Goal: Task Accomplishment & Management: Manage account settings

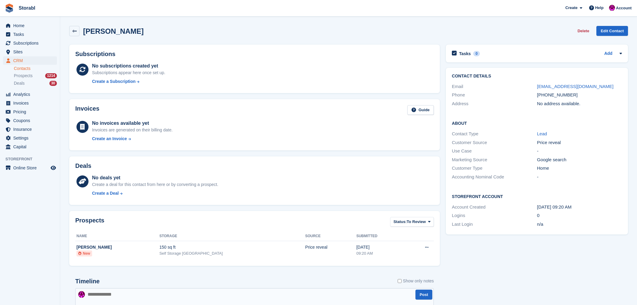
scroll to position [104, 0]
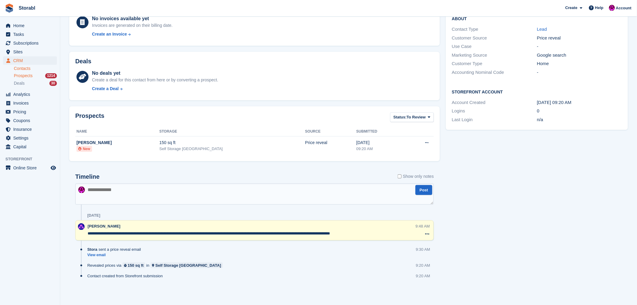
click at [22, 76] on span "Prospects" at bounding box center [23, 76] width 19 height 6
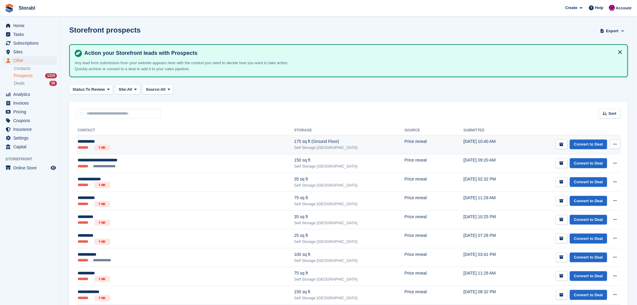
click at [80, 139] on div "**********" at bounding box center [145, 141] width 134 height 6
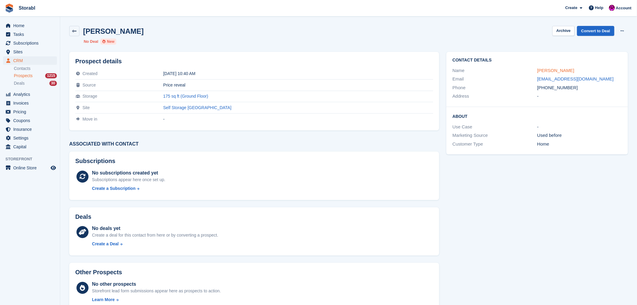
click at [553, 71] on link "Tom Hebdige" at bounding box center [555, 70] width 37 height 5
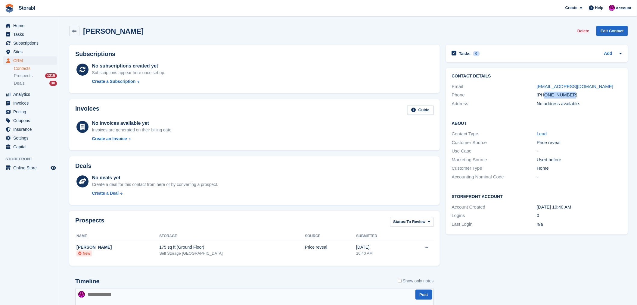
drag, startPoint x: 574, startPoint y: 95, endPoint x: 545, endPoint y: 96, distance: 29.2
click at [545, 96] on div "+447590055744" at bounding box center [579, 95] width 85 height 7
copy div "7590055744"
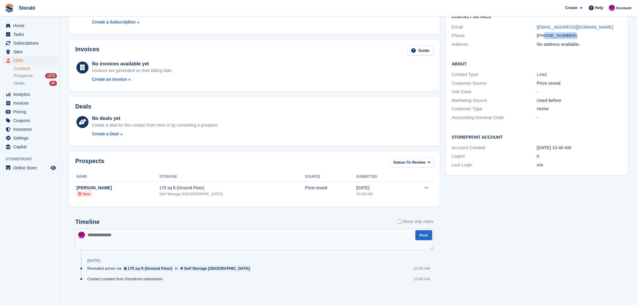
scroll to position [62, 0]
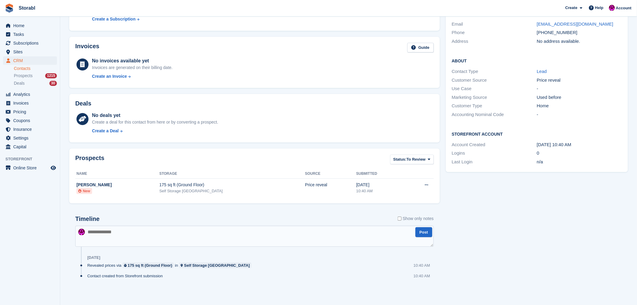
click at [120, 230] on textarea at bounding box center [254, 236] width 359 height 21
drag, startPoint x: 144, startPoint y: 231, endPoint x: 88, endPoint y: 229, distance: 55.4
click at [88, 229] on textarea "**********" at bounding box center [254, 236] width 359 height 21
type textarea "*"
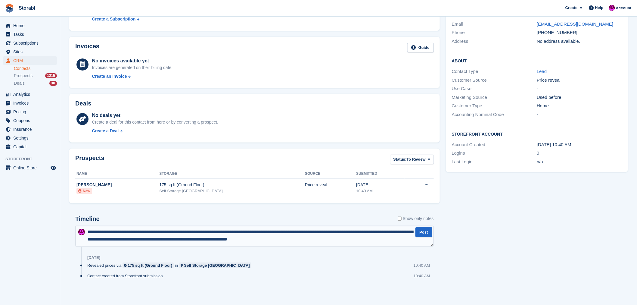
click at [320, 241] on textarea "**********" at bounding box center [254, 236] width 359 height 21
type textarea "**********"
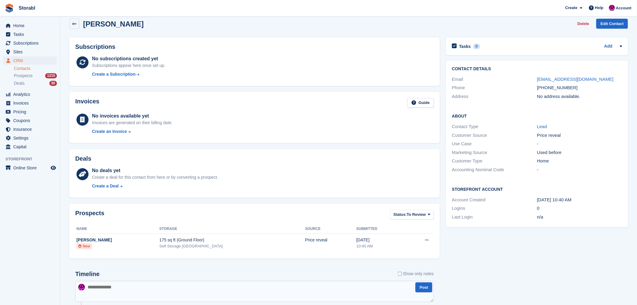
scroll to position [0, 0]
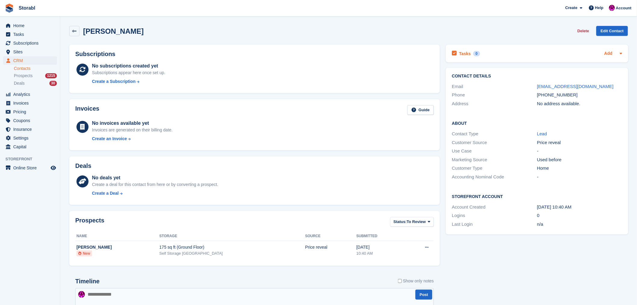
click at [606, 55] on link "Add" at bounding box center [608, 53] width 8 height 7
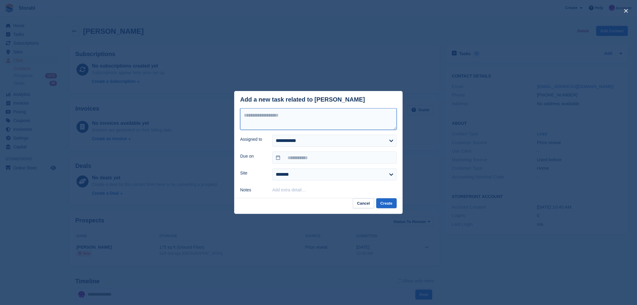
click at [293, 119] on textarea at bounding box center [318, 119] width 157 height 22
type textarea "********"
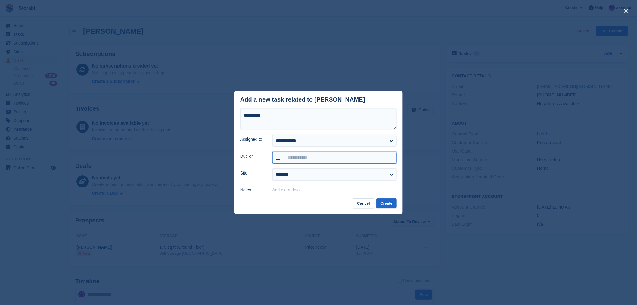
click at [286, 157] on input "text" at bounding box center [335, 157] width 124 height 12
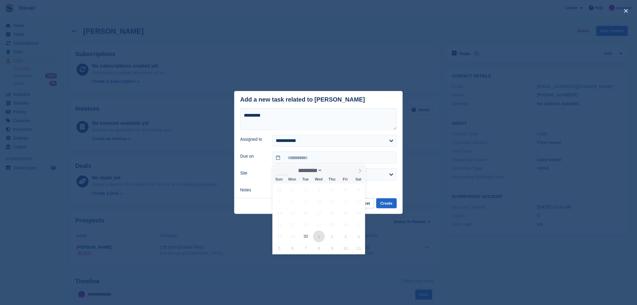
click at [318, 237] on span "1" at bounding box center [319, 236] width 12 height 12
type input "**********"
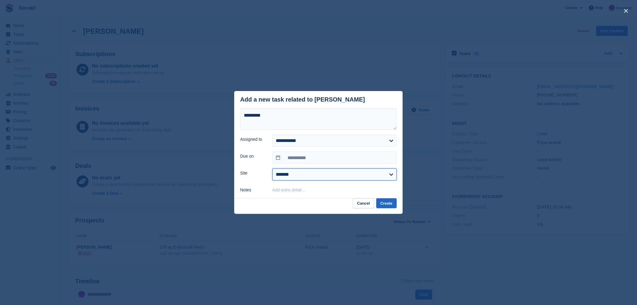
click at [288, 173] on select "**********" at bounding box center [335, 174] width 124 height 12
select select "***"
click at [273, 169] on select "**********" at bounding box center [335, 174] width 124 height 12
click at [388, 203] on button "Create" at bounding box center [386, 203] width 20 height 10
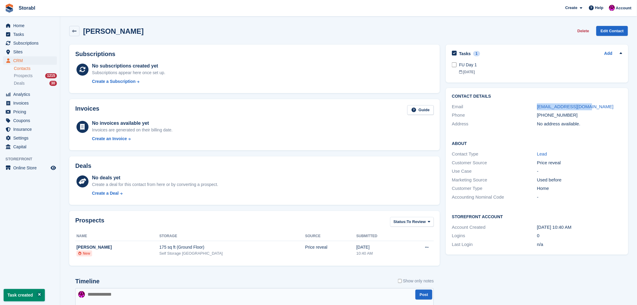
drag, startPoint x: 598, startPoint y: 109, endPoint x: 535, endPoint y: 107, distance: 63.3
click at [534, 106] on div "Email tomhebdige@yahoo.com" at bounding box center [537, 106] width 170 height 9
copy div "tomhebdige@yahoo.com"
click at [29, 76] on span "Prospects" at bounding box center [23, 76] width 19 height 6
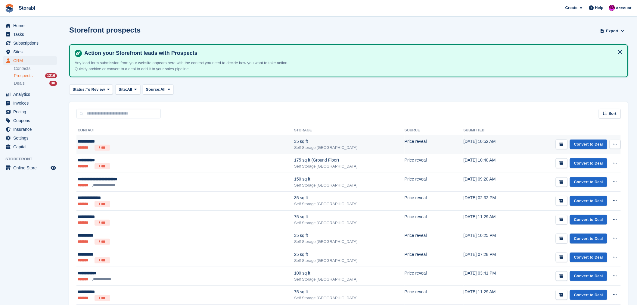
click at [101, 142] on div "**********" at bounding box center [145, 141] width 134 height 6
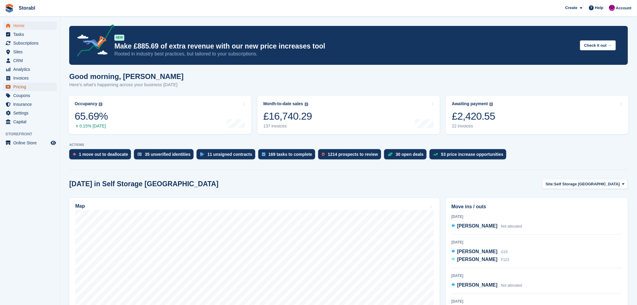
click at [20, 88] on span "Pricing" at bounding box center [31, 87] width 36 height 8
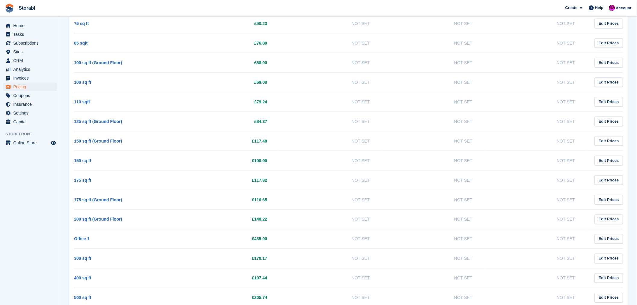
scroll to position [335, 0]
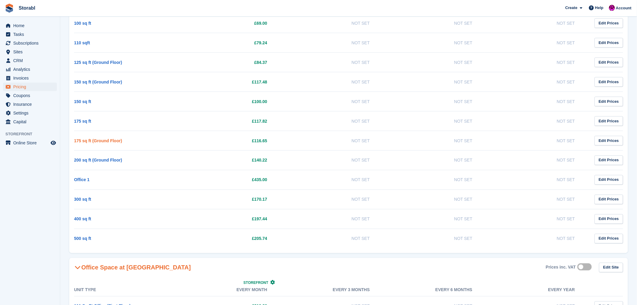
click at [90, 139] on link "175 sq ft (Ground Floor)" at bounding box center [98, 140] width 48 height 5
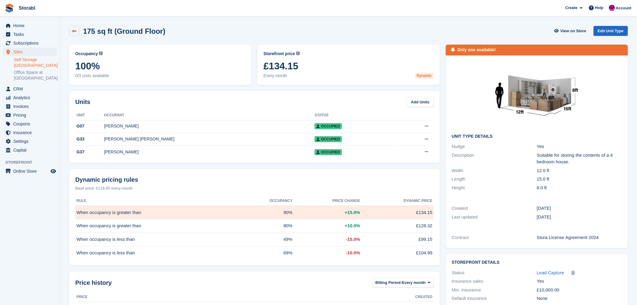
click at [74, 33] on icon at bounding box center [74, 31] width 5 height 5
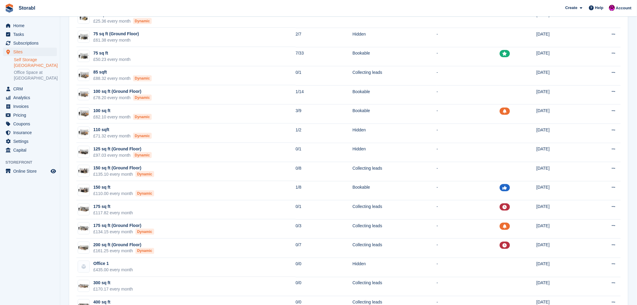
scroll to position [234, 0]
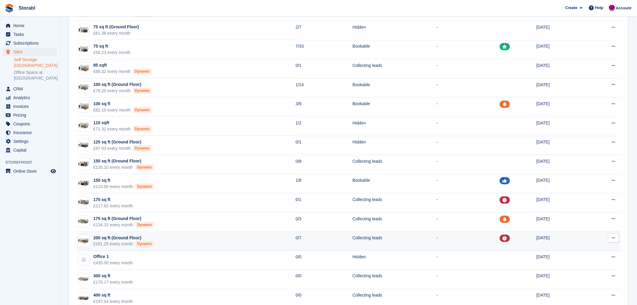
click at [110, 240] on div "200 sq ft (Ground Floor)" at bounding box center [123, 238] width 61 height 6
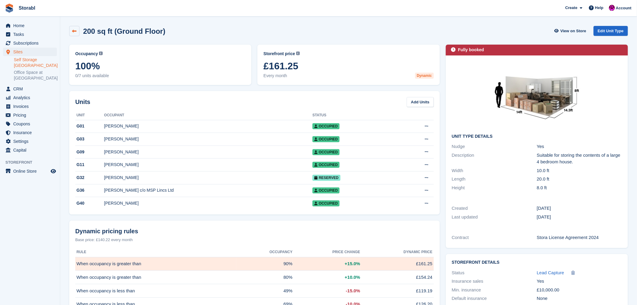
click at [73, 31] on icon at bounding box center [74, 31] width 5 height 5
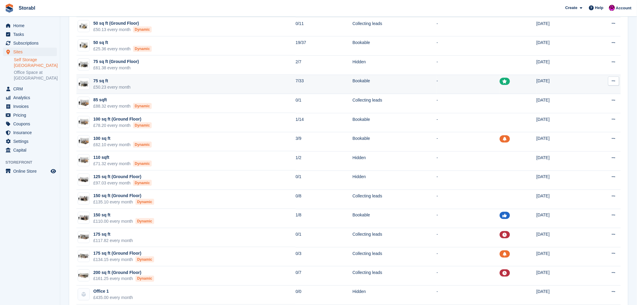
scroll to position [201, 0]
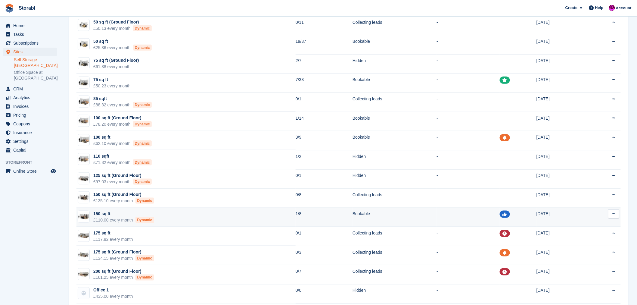
click at [107, 214] on div "150 sq ft" at bounding box center [123, 213] width 61 height 6
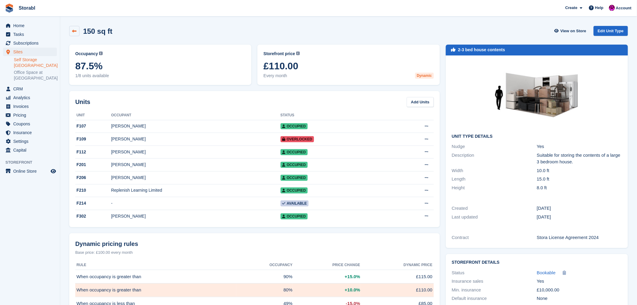
click at [74, 30] on icon at bounding box center [74, 31] width 5 height 5
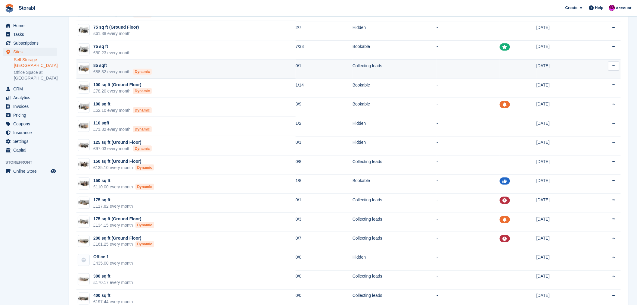
scroll to position [234, 0]
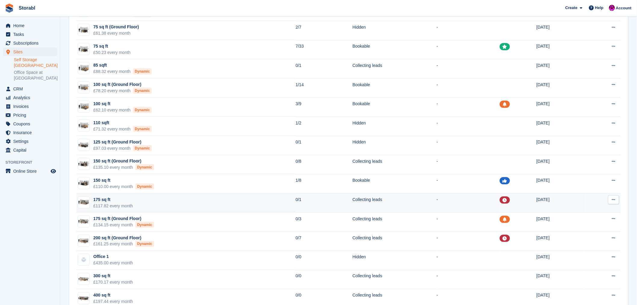
click at [99, 203] on div "£117.82 every month" at bounding box center [113, 206] width 40 height 6
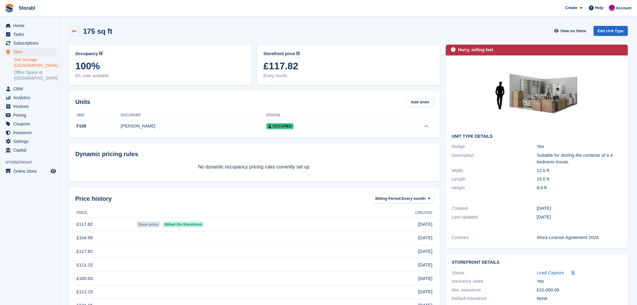
click at [73, 31] on icon at bounding box center [74, 31] width 5 height 5
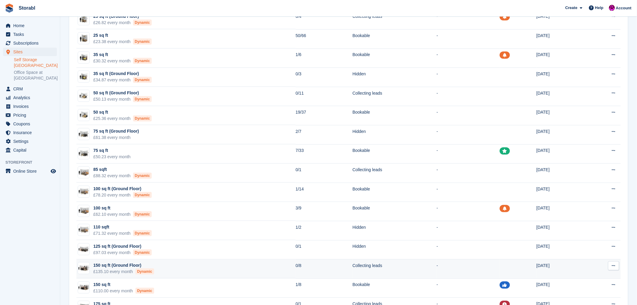
scroll to position [134, 0]
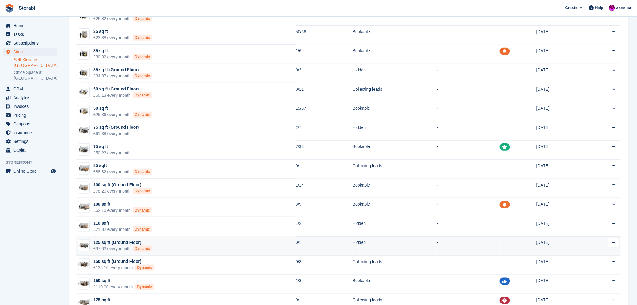
click at [124, 245] on div "125 sq ft (Ground Floor)" at bounding box center [122, 242] width 58 height 6
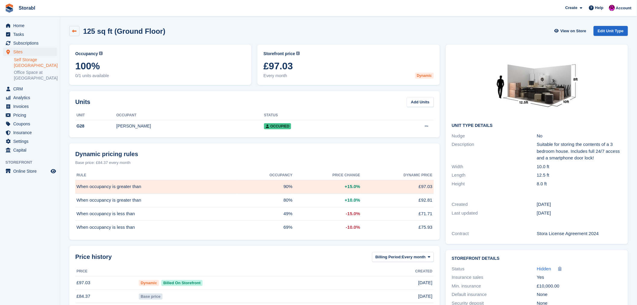
click at [71, 32] on link at bounding box center [74, 31] width 10 height 10
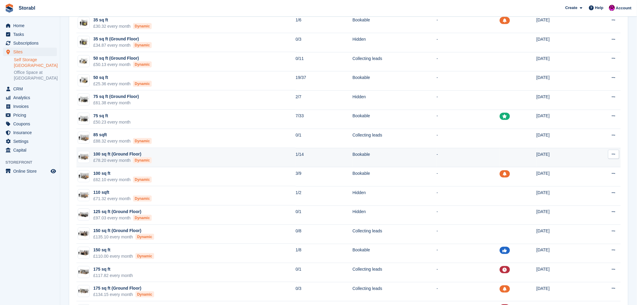
scroll to position [167, 0]
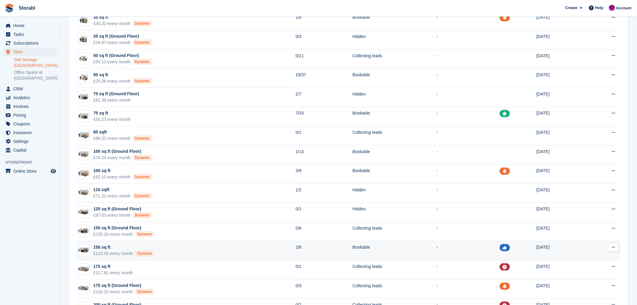
click at [112, 249] on div "150 sq ft" at bounding box center [123, 247] width 61 height 6
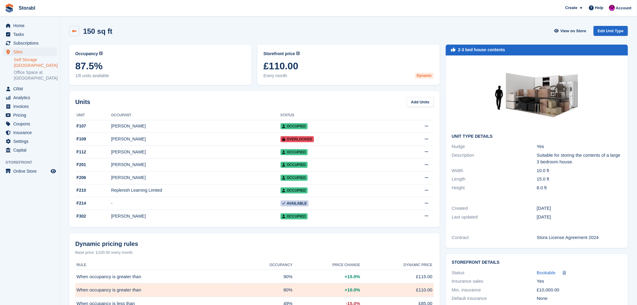
click at [73, 32] on icon at bounding box center [74, 31] width 5 height 5
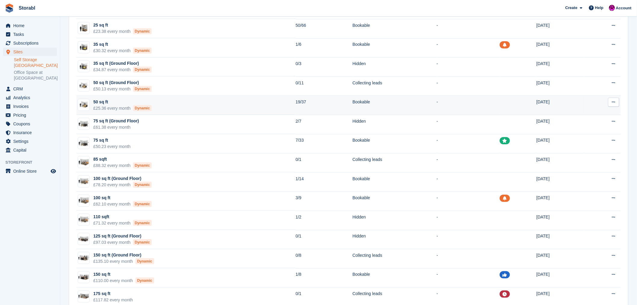
scroll to position [201, 0]
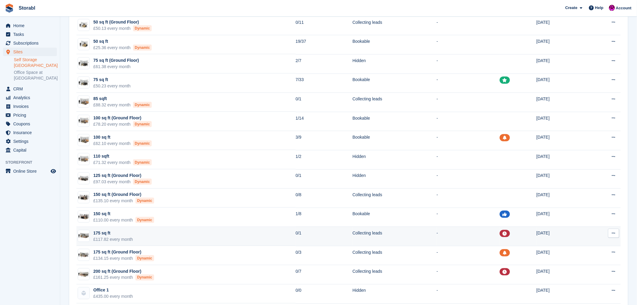
click at [103, 237] on div "£117.82 every month" at bounding box center [113, 239] width 40 height 6
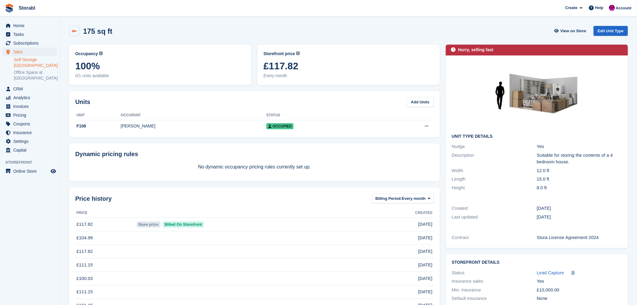
click at [77, 31] on link at bounding box center [74, 31] width 10 height 10
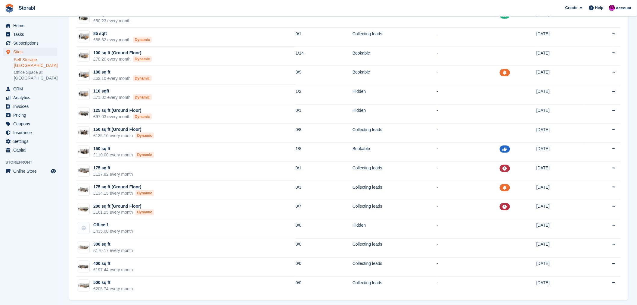
scroll to position [267, 0]
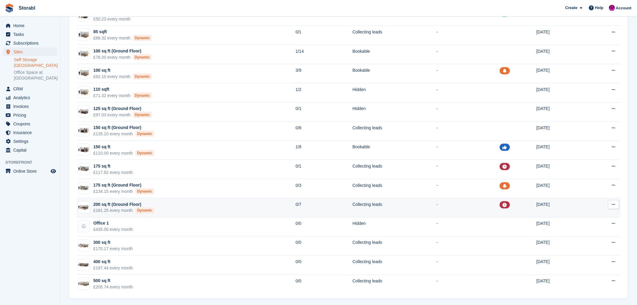
click at [110, 205] on div "200 sq ft (Ground Floor)" at bounding box center [123, 204] width 61 height 6
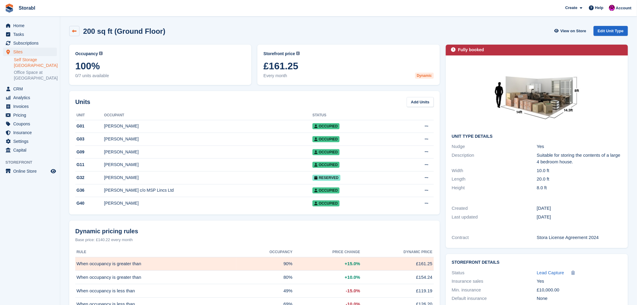
click at [74, 29] on icon at bounding box center [74, 31] width 5 height 5
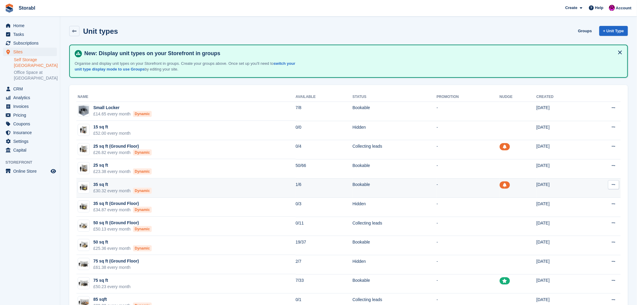
click at [104, 188] on div "£30.32 every month Dynamic" at bounding box center [122, 191] width 58 height 6
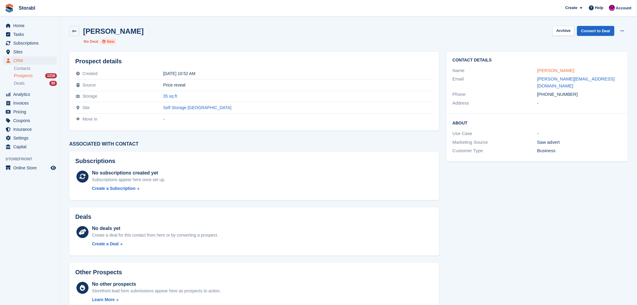
click at [556, 70] on link "[PERSON_NAME]" at bounding box center [555, 70] width 37 height 5
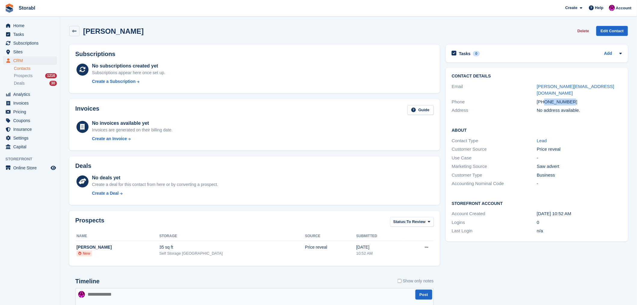
drag, startPoint x: 575, startPoint y: 95, endPoint x: 546, endPoint y: 95, distance: 29.8
click at [546, 98] on div "[PHONE_NUMBER]" at bounding box center [579, 101] width 85 height 7
copy div "7590617467"
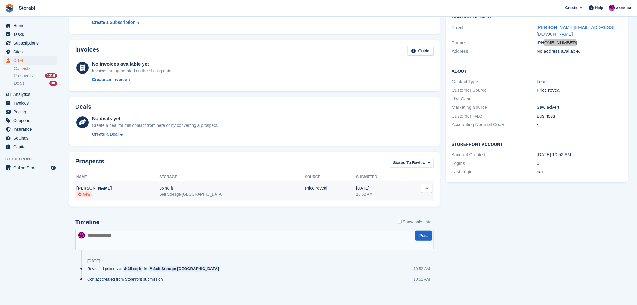
scroll to position [62, 0]
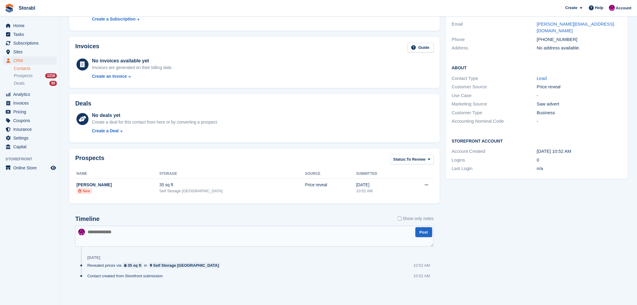
click at [128, 239] on textarea at bounding box center [254, 236] width 359 height 21
click at [115, 232] on textarea at bounding box center [254, 236] width 359 height 21
type textarea "**********"
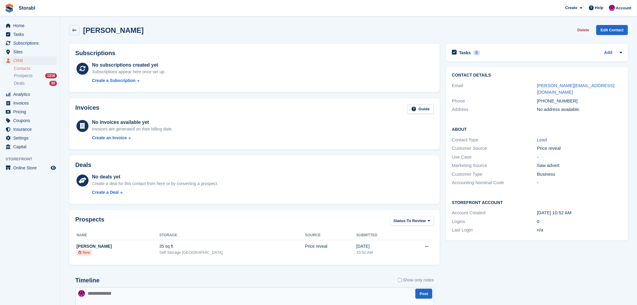
scroll to position [0, 0]
click at [28, 42] on span "Subscriptions" at bounding box center [31, 43] width 36 height 8
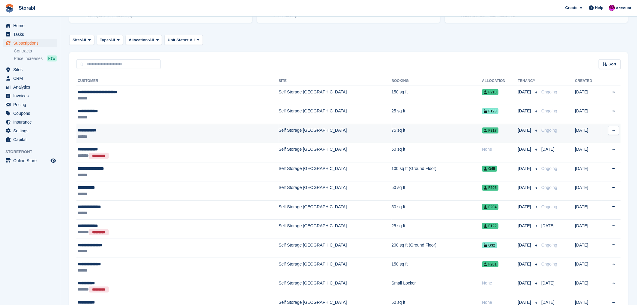
scroll to position [67, 0]
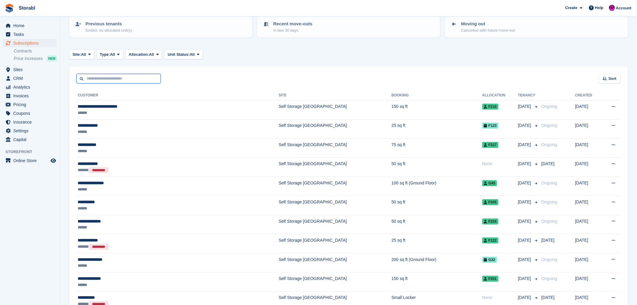
click at [100, 78] on input "text" at bounding box center [118, 79] width 84 height 10
type input "**********"
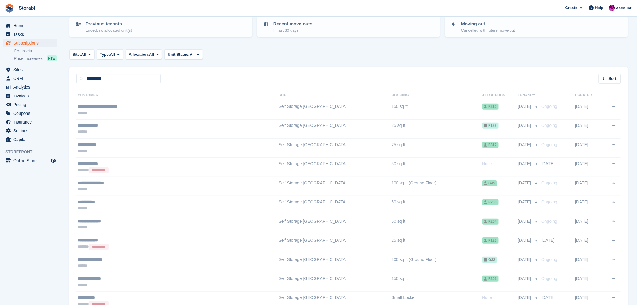
scroll to position [26, 0]
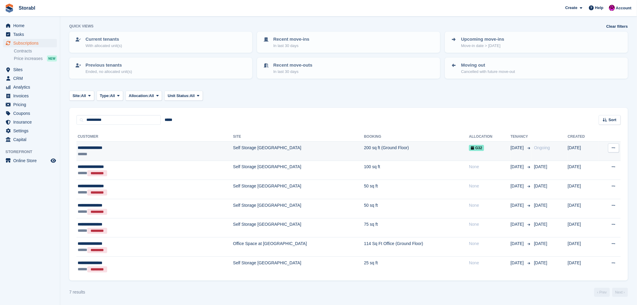
click at [98, 148] on div "**********" at bounding box center [121, 148] width 87 height 6
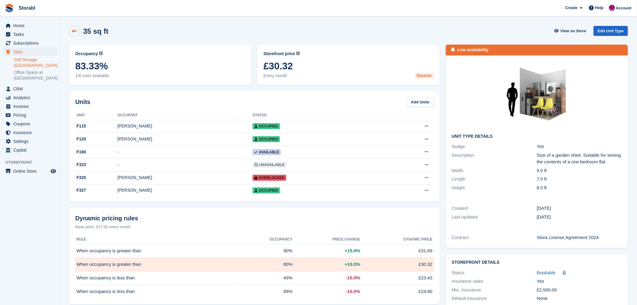
click at [75, 31] on icon at bounding box center [74, 31] width 5 height 5
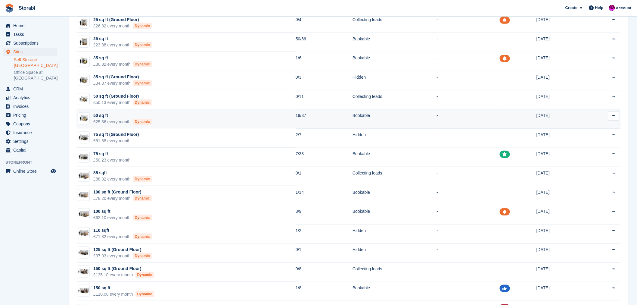
scroll to position [201, 0]
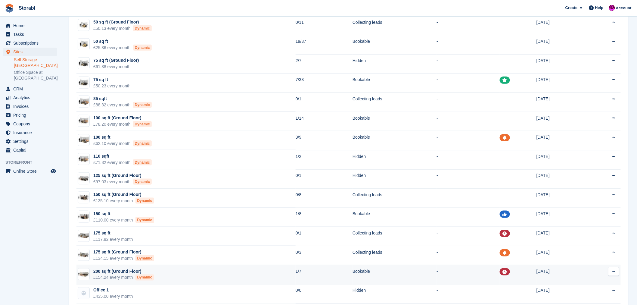
click at [105, 271] on div "200 sq ft (Ground Floor)" at bounding box center [123, 271] width 61 height 6
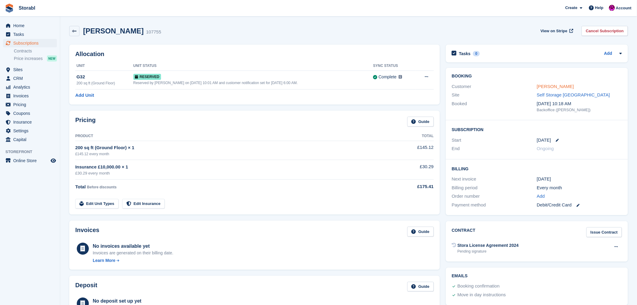
click at [549, 87] on link "Kerry Richardson" at bounding box center [555, 86] width 37 height 5
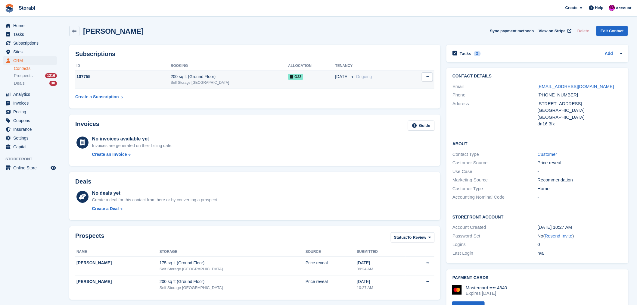
click at [423, 76] on button at bounding box center [427, 76] width 11 height 9
click at [405, 89] on p "Cancel subscription" at bounding box center [404, 89] width 52 height 8
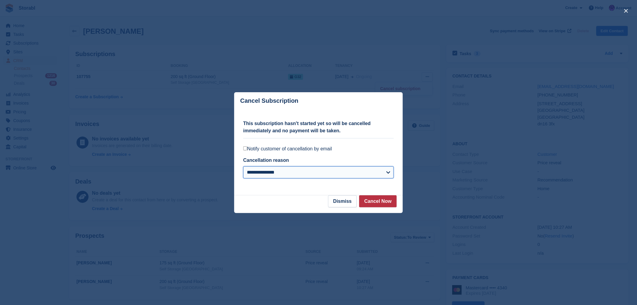
click at [297, 173] on select "**********" at bounding box center [318, 172] width 151 height 12
select select "**********"
click at [243, 167] on select "**********" at bounding box center [318, 172] width 151 height 12
click at [385, 200] on button "Cancel Now" at bounding box center [378, 201] width 38 height 12
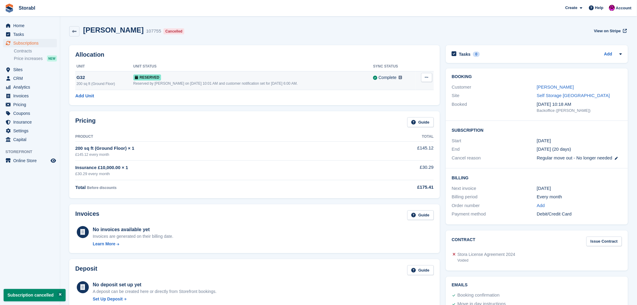
click at [428, 78] on icon at bounding box center [426, 77] width 3 height 4
click at [394, 101] on p "Deallocate" at bounding box center [403, 102] width 52 height 8
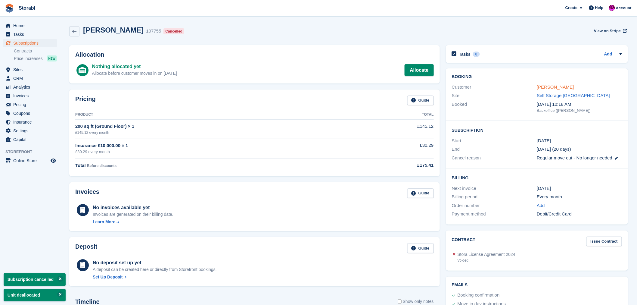
click at [543, 86] on link "Kerry Richardson" at bounding box center [555, 86] width 37 height 5
select select "**********"
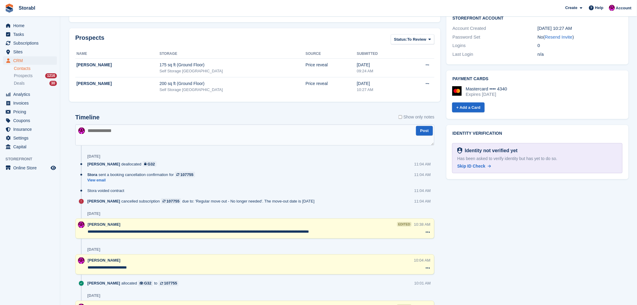
scroll to position [201, 0]
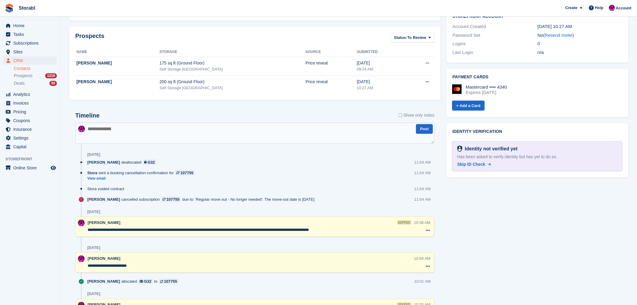
click at [165, 135] on textarea at bounding box center [254, 133] width 359 height 21
type textarea "**********"
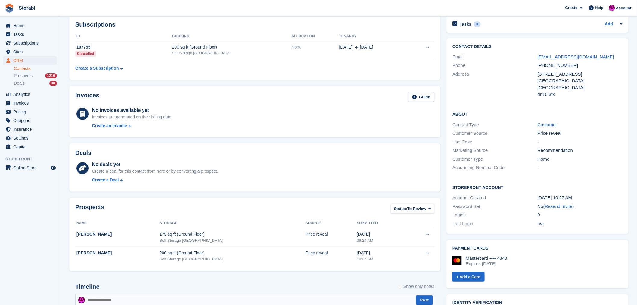
scroll to position [0, 0]
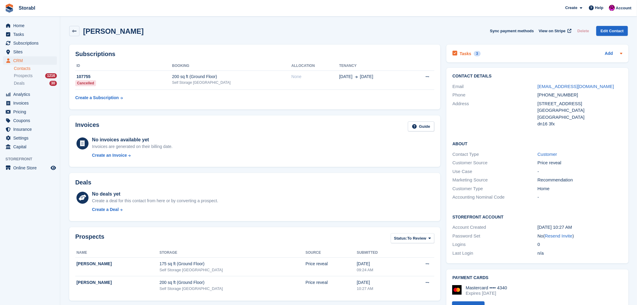
click at [465, 52] on h2 "Tasks" at bounding box center [466, 53] width 12 height 5
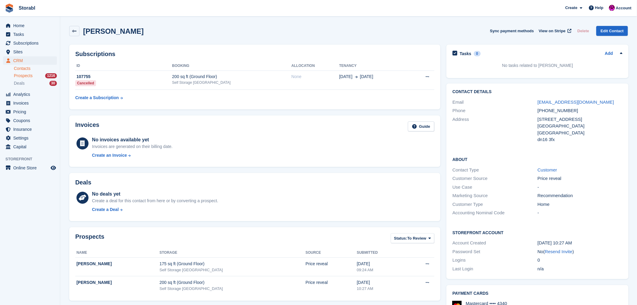
click at [23, 75] on span "Prospects" at bounding box center [23, 76] width 19 height 6
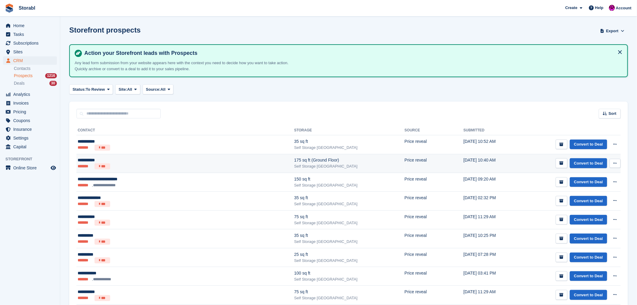
click at [97, 157] on div "**********" at bounding box center [145, 160] width 134 height 6
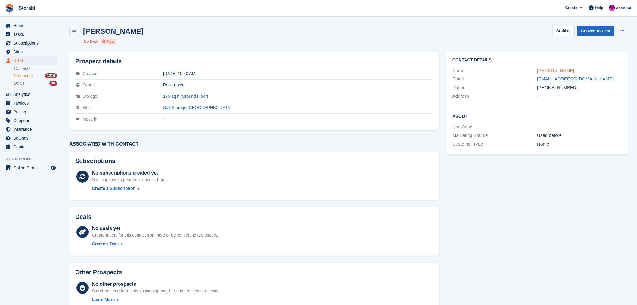
click at [549, 71] on link "[PERSON_NAME]" at bounding box center [555, 70] width 37 height 5
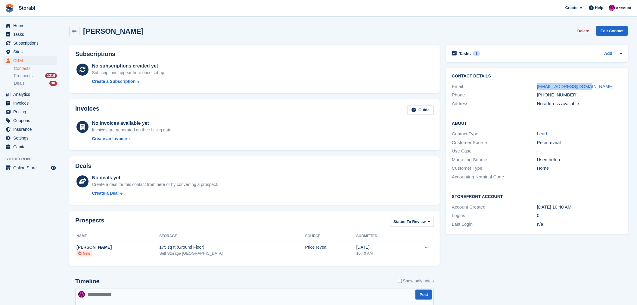
drag, startPoint x: 589, startPoint y: 87, endPoint x: 536, endPoint y: 89, distance: 53.0
click at [536, 89] on div "Email [EMAIL_ADDRESS][DOMAIN_NAME]" at bounding box center [537, 86] width 170 height 9
copy div "[EMAIL_ADDRESS][DOMAIN_NAME]"
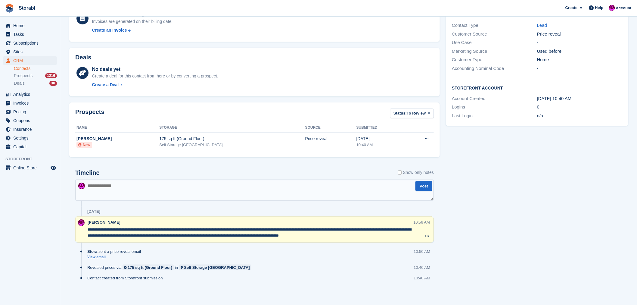
scroll to position [111, 0]
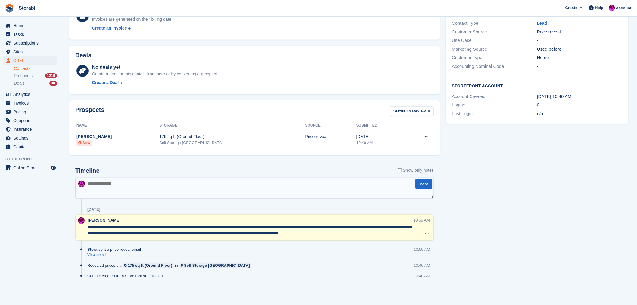
click at [142, 184] on textarea at bounding box center [254, 187] width 359 height 21
click at [250, 185] on textarea "**********" at bounding box center [254, 187] width 359 height 21
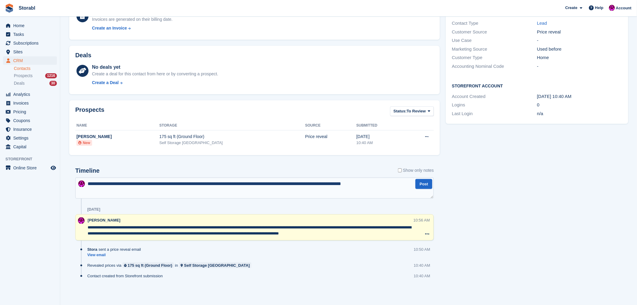
type textarea "**********"
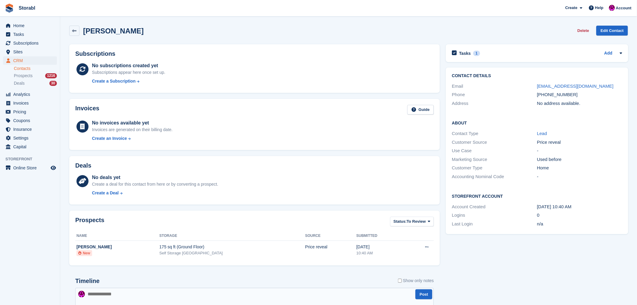
scroll to position [0, 0]
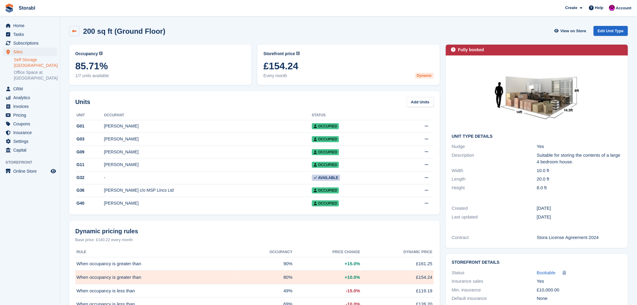
click at [71, 31] on link at bounding box center [74, 31] width 10 height 10
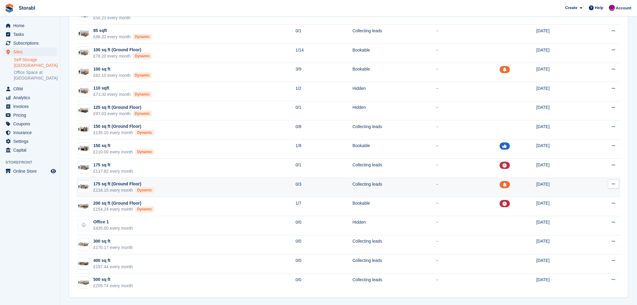
scroll to position [270, 0]
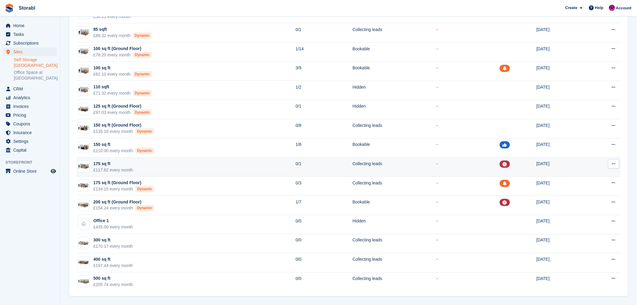
click at [104, 169] on div "£117.82 every month" at bounding box center [113, 170] width 40 height 6
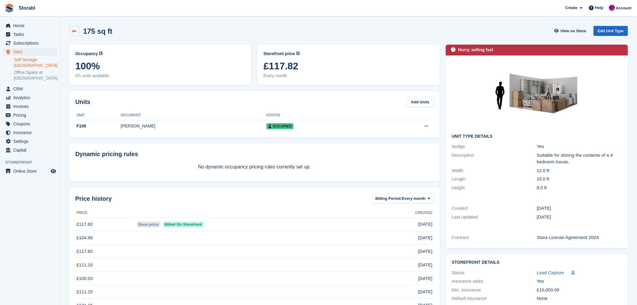
click at [76, 32] on icon at bounding box center [74, 31] width 5 height 5
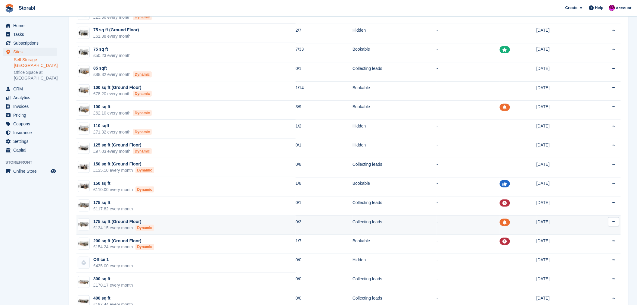
scroll to position [267, 0]
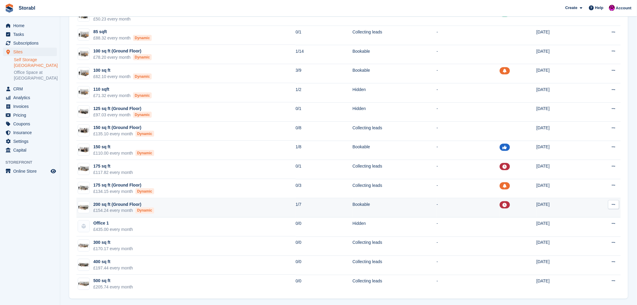
click at [119, 208] on div "£154.24 every month Dynamic" at bounding box center [123, 210] width 61 height 6
